Goal: Information Seeking & Learning: Learn about a topic

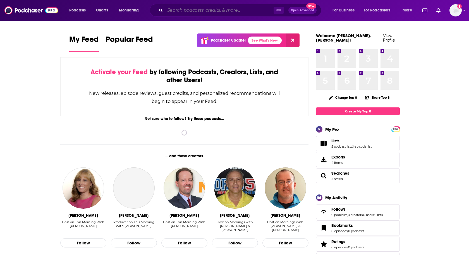
click at [169, 11] on input "Search podcasts, credits, & more..." at bounding box center [219, 10] width 109 height 9
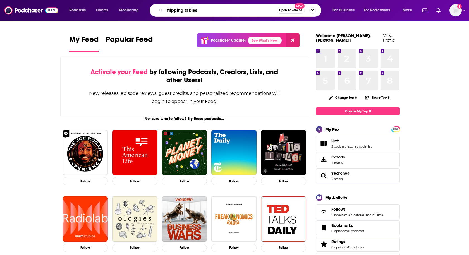
type input "flipping tables"
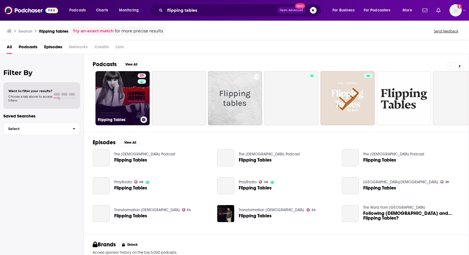
click at [123, 92] on link "59 Flipping Tables" at bounding box center [122, 98] width 54 height 54
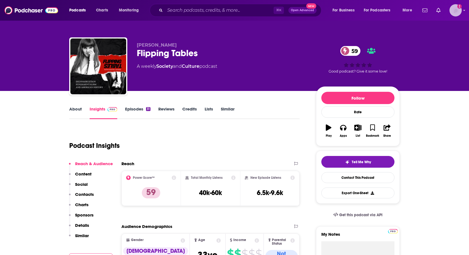
click at [457, 13] on img "Logged in as heidi.egloff" at bounding box center [456, 10] width 12 height 12
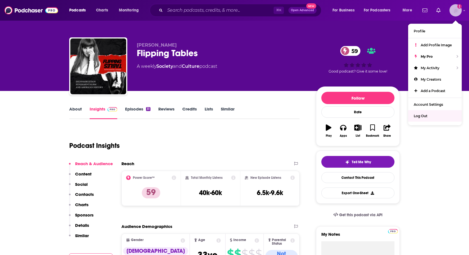
click at [430, 114] on div "Log Out" at bounding box center [435, 115] width 54 height 11
